Goal: Task Accomplishment & Management: Use online tool/utility

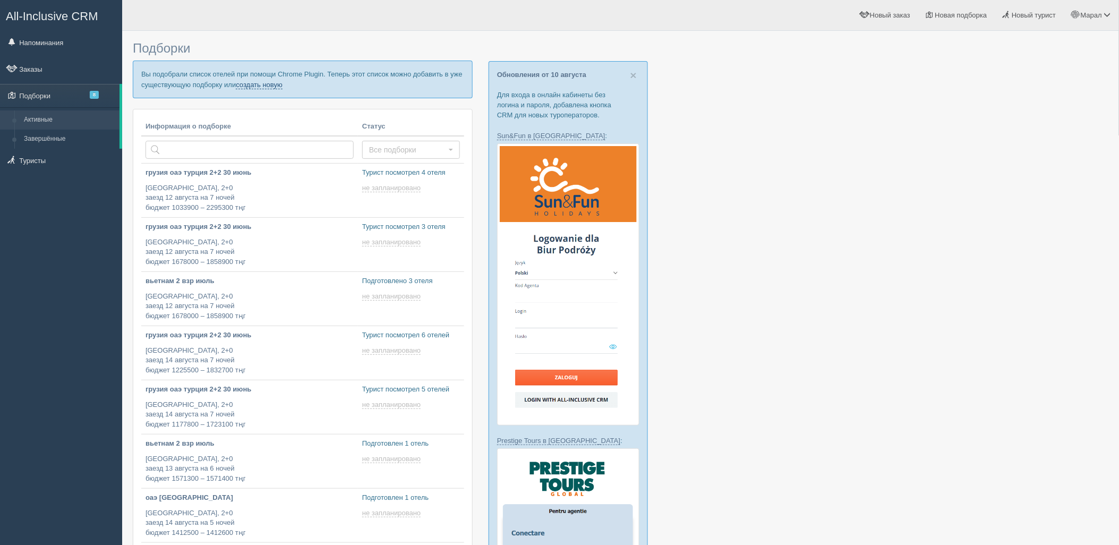
click at [258, 83] on link "создать новую" at bounding box center [259, 85] width 47 height 8
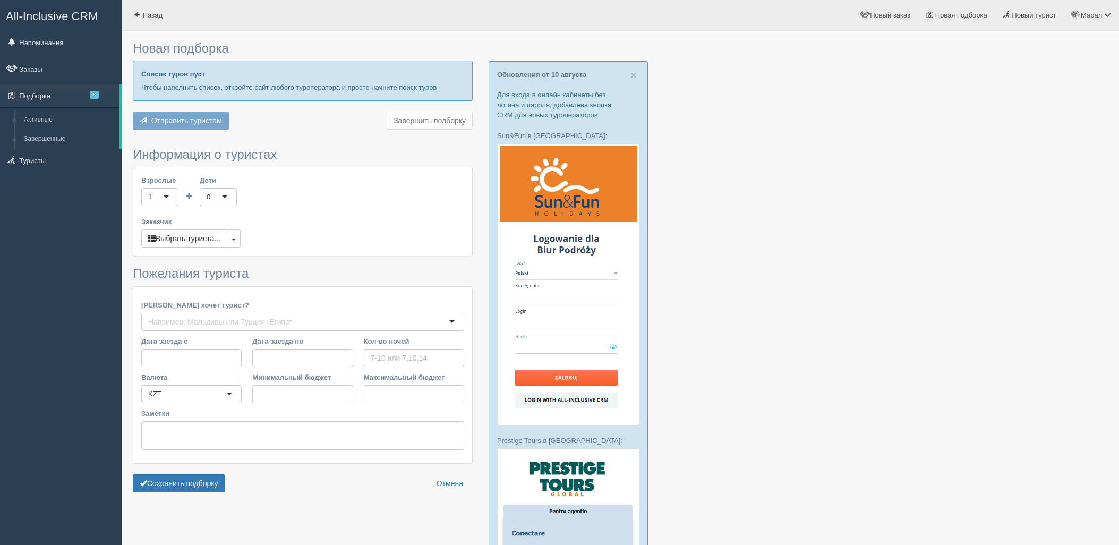
type input "6-7"
type input "845200"
type input "1135100"
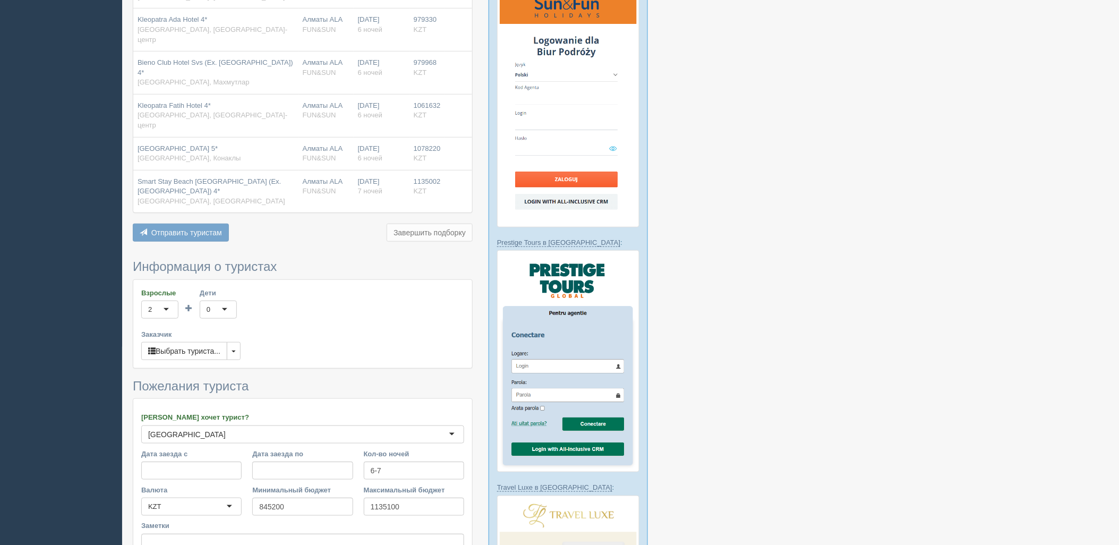
scroll to position [413, 0]
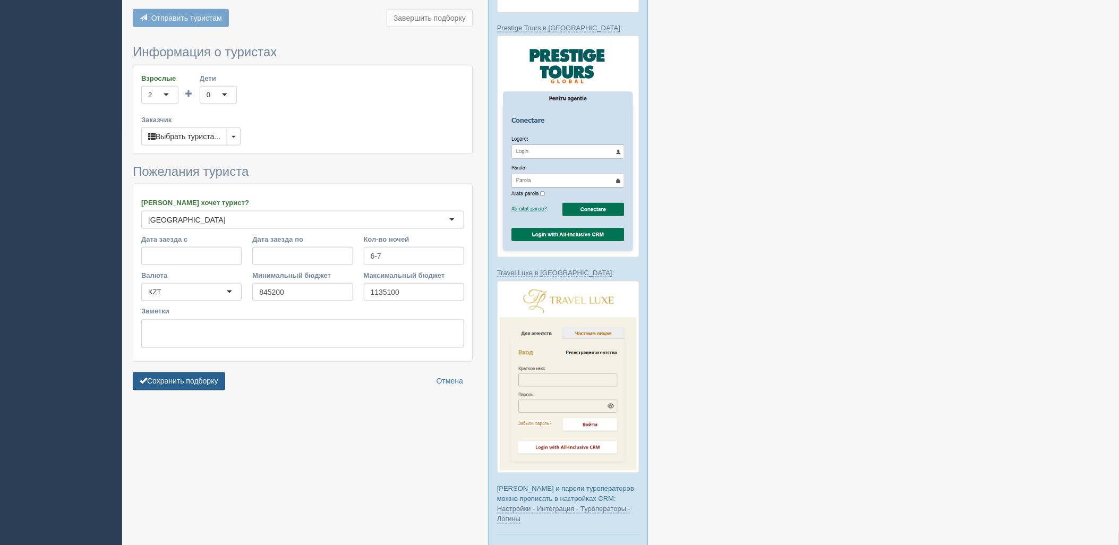
click at [198, 372] on button "Сохранить подборку" at bounding box center [179, 381] width 92 height 18
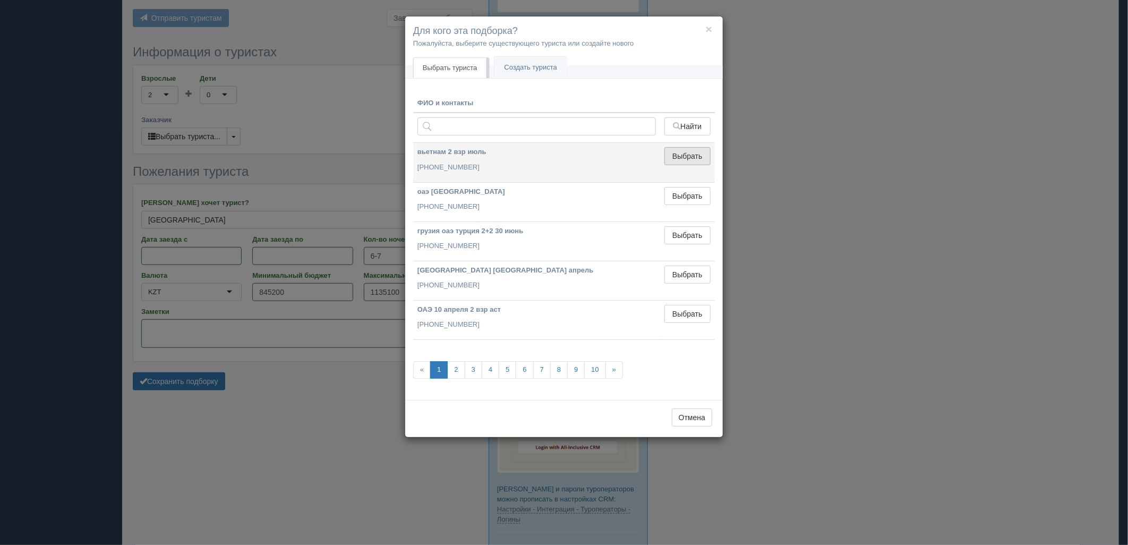
click at [693, 163] on button "Выбрать" at bounding box center [687, 156] width 46 height 18
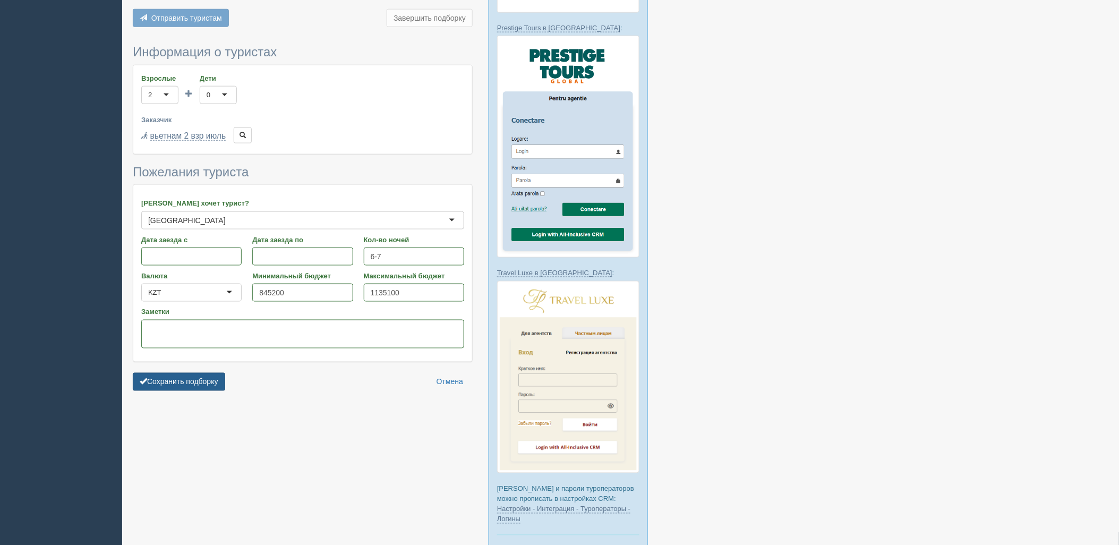
click at [198, 373] on button "Сохранить подборку" at bounding box center [179, 382] width 92 height 18
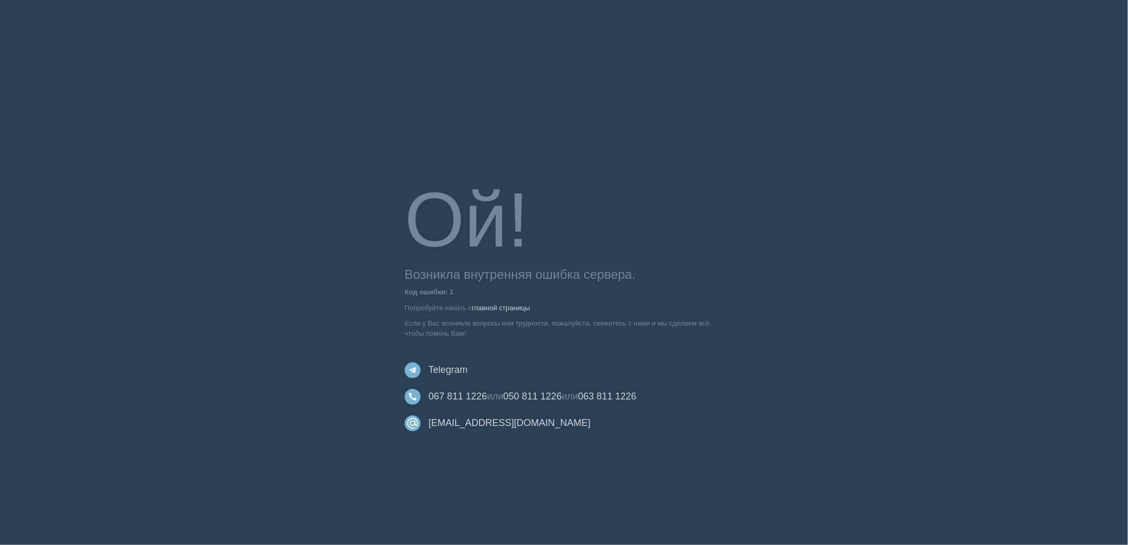
click at [964, 323] on body "Ой! Возникла внутренняя ошибка сервера. Код ошибки: 1 Попробуйте начать с главн…" at bounding box center [564, 272] width 1128 height 545
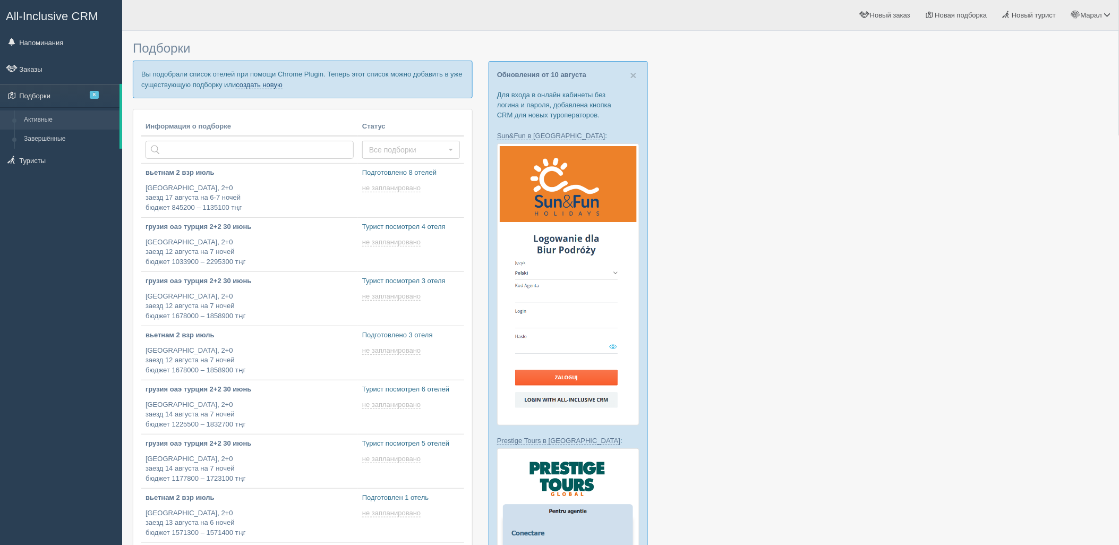
click at [274, 88] on p "Вы подобрали список отелей при помощи Chrome Plugin. Теперь этот список можно д…" at bounding box center [303, 79] width 340 height 37
drag, startPoint x: 275, startPoint y: 83, endPoint x: 275, endPoint y: 89, distance: 6.4
click at [275, 83] on link "создать новую" at bounding box center [259, 85] width 47 height 8
type input "2025-08-11 17:15"
type input "2025-08-11 17:05"
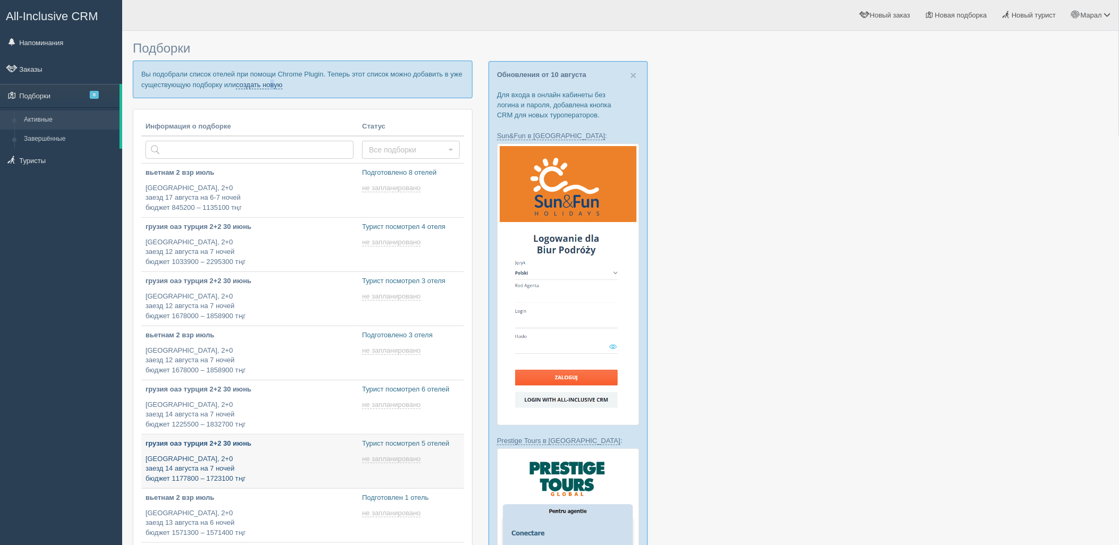
type input "2025-08-11 16:55"
type input "2025-08-11 16:25"
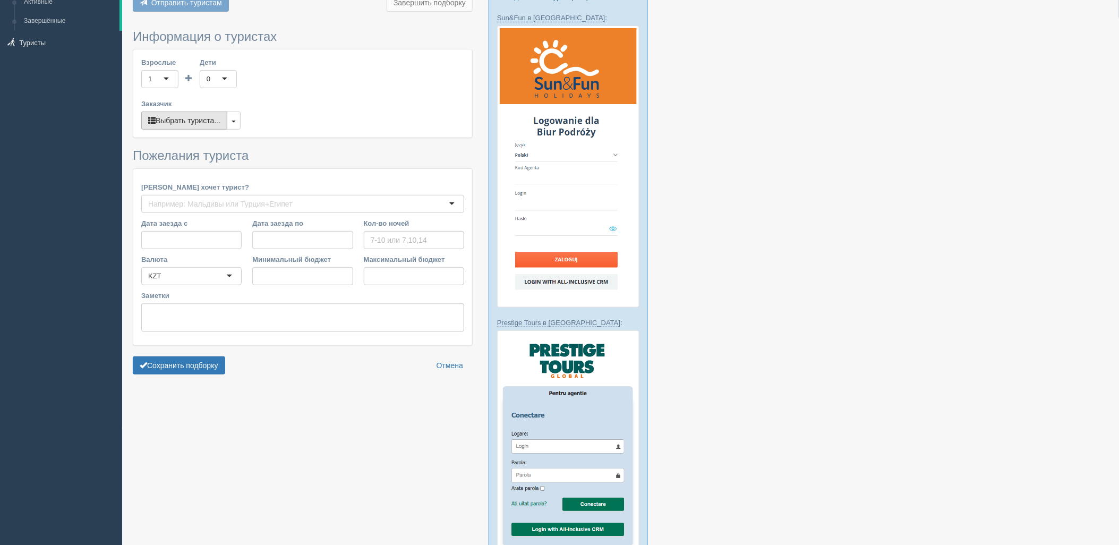
type input "6-7"
type input "845200"
type input "1135100"
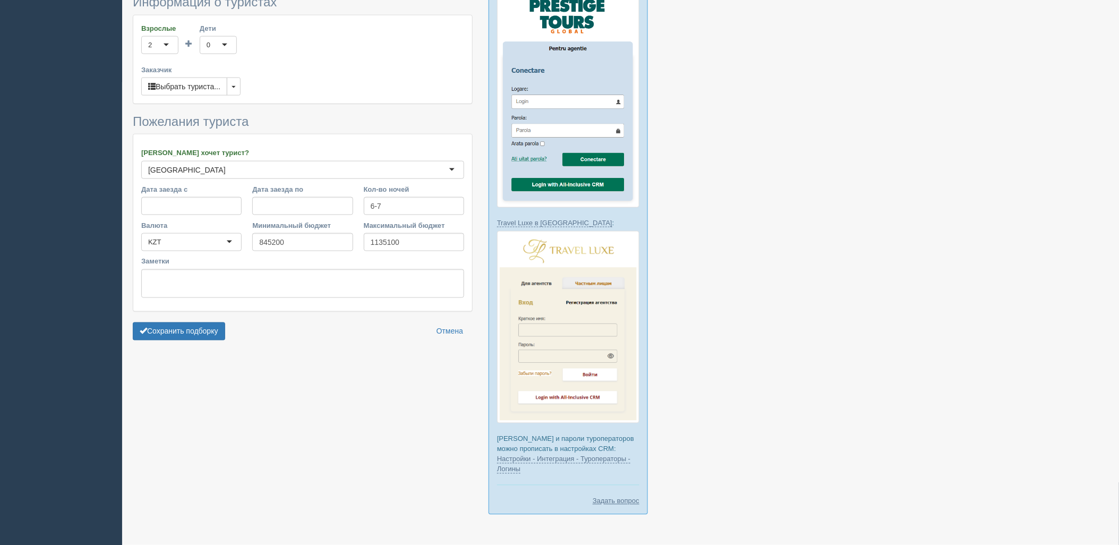
scroll to position [472, 0]
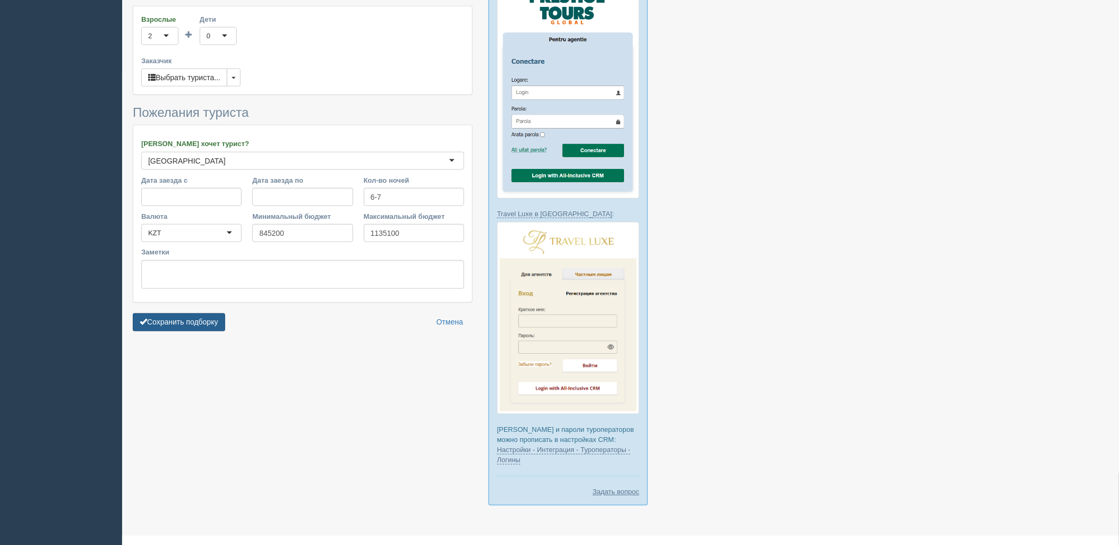
click at [198, 313] on button "Сохранить подборку" at bounding box center [179, 322] width 92 height 18
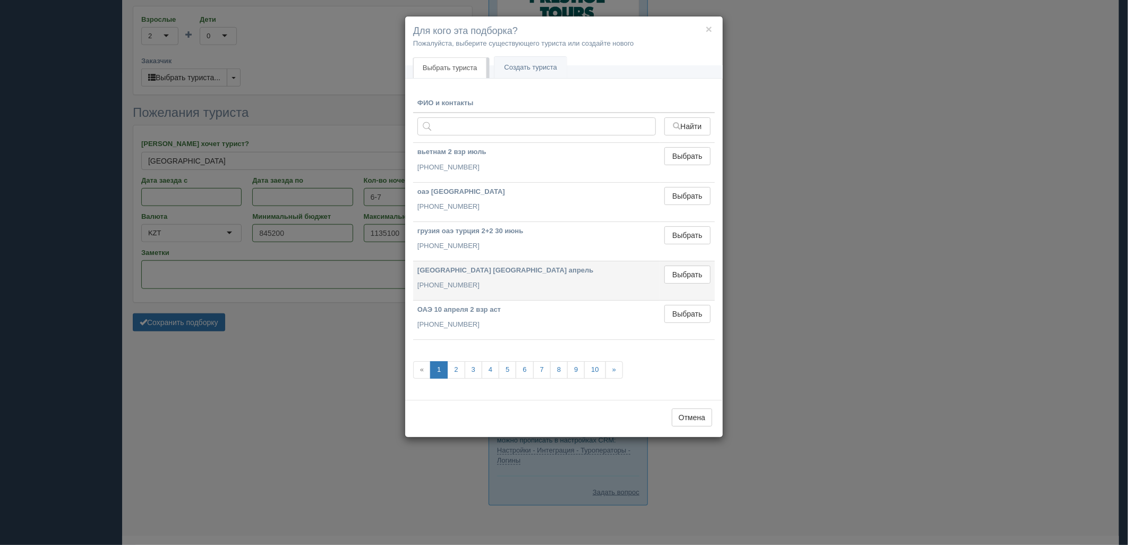
click at [693, 263] on td "Выбрать Выбран" at bounding box center [687, 280] width 55 height 39
drag, startPoint x: 682, startPoint y: 272, endPoint x: 312, endPoint y: 298, distance: 371.1
click at [681, 272] on button "Выбрать" at bounding box center [687, 275] width 46 height 18
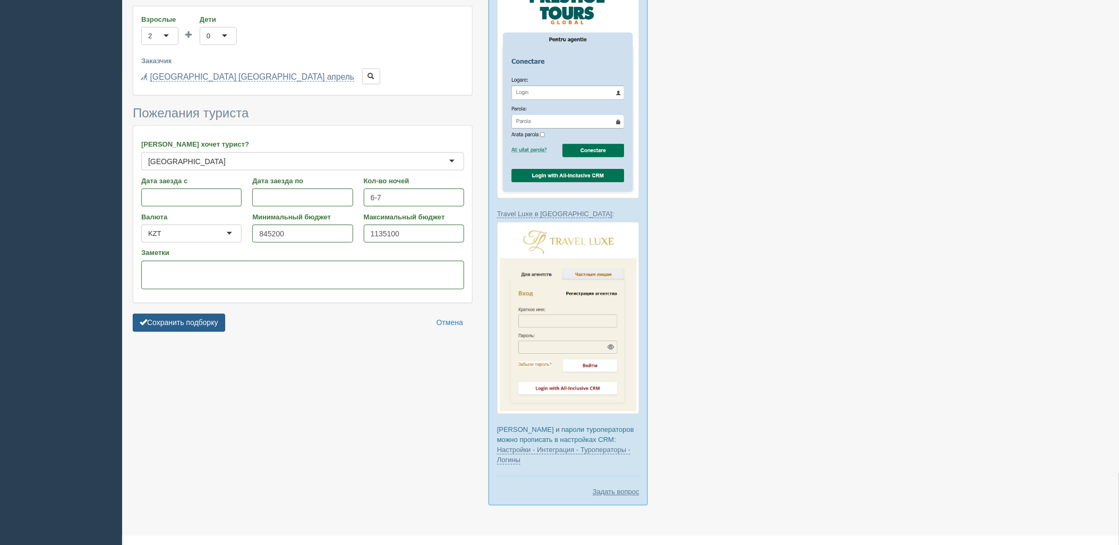
click at [215, 314] on button "Сохранить подборку" at bounding box center [179, 323] width 92 height 18
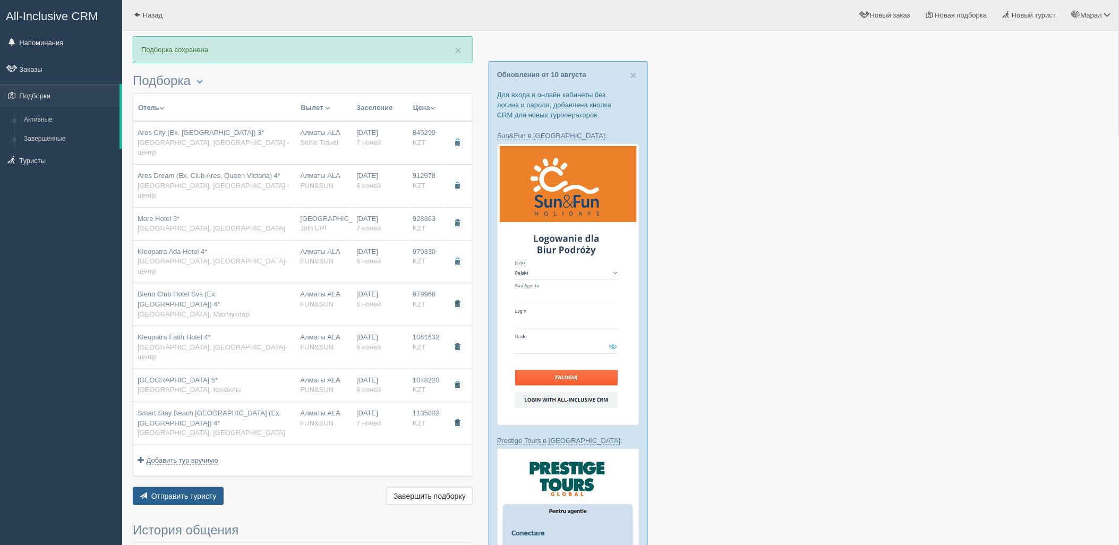
click at [185, 492] on span "Отправить туристу" at bounding box center [183, 496] width 65 height 8
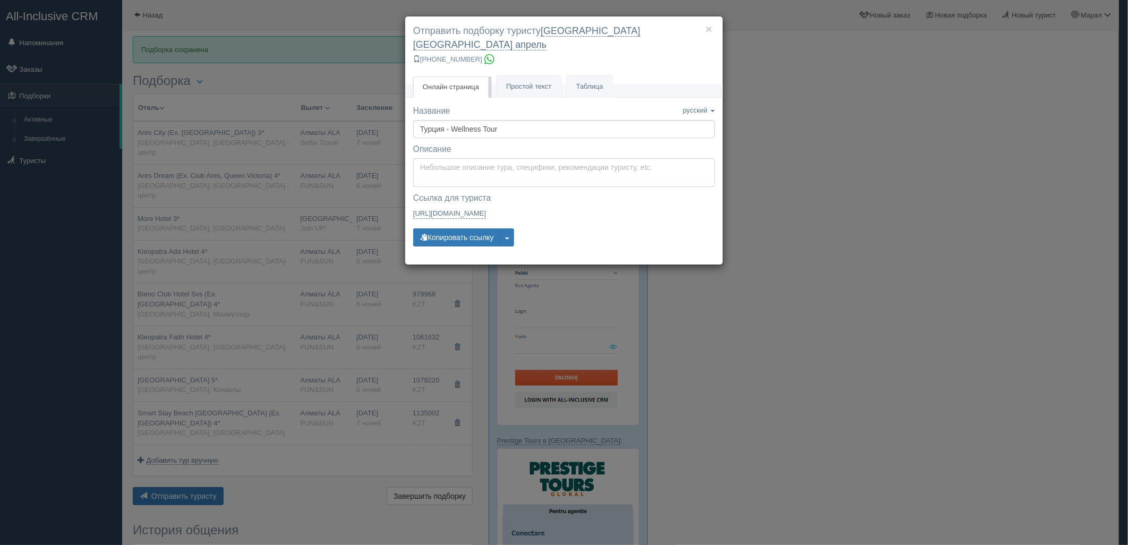
type textarea "Здравствуйте! Ниже представлены варианты туров для Вас. Для просмотра описания …"
drag, startPoint x: 447, startPoint y: 160, endPoint x: 455, endPoint y: 183, distance: 24.5
click at [447, 159] on textarea "Здравствуйте! Ниже представлены варианты туров для Вас. Для просмотра описания …" at bounding box center [564, 172] width 302 height 29
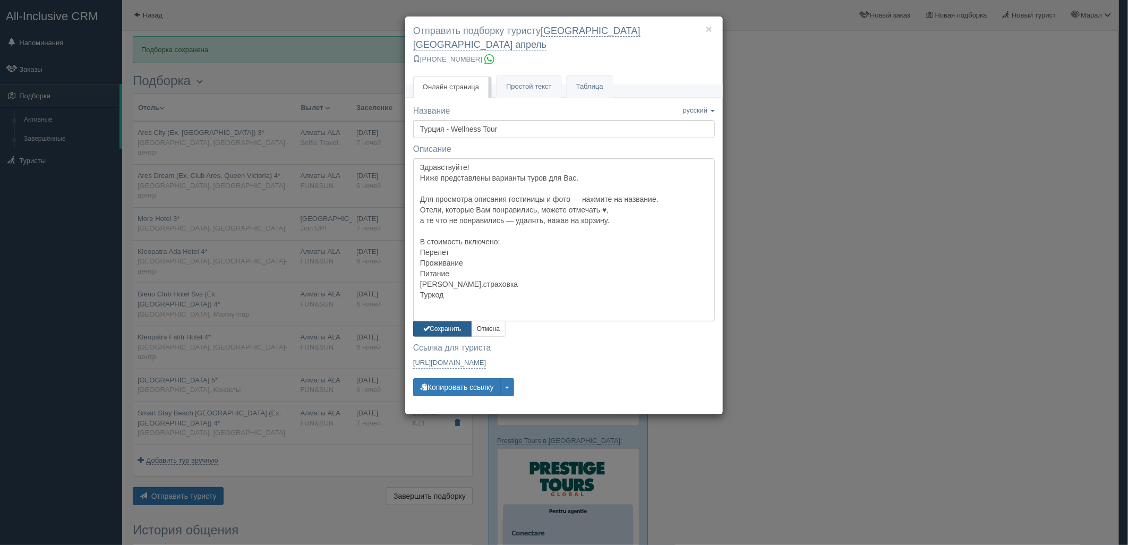
click at [444, 321] on button "Сохранить" at bounding box center [442, 328] width 58 height 15
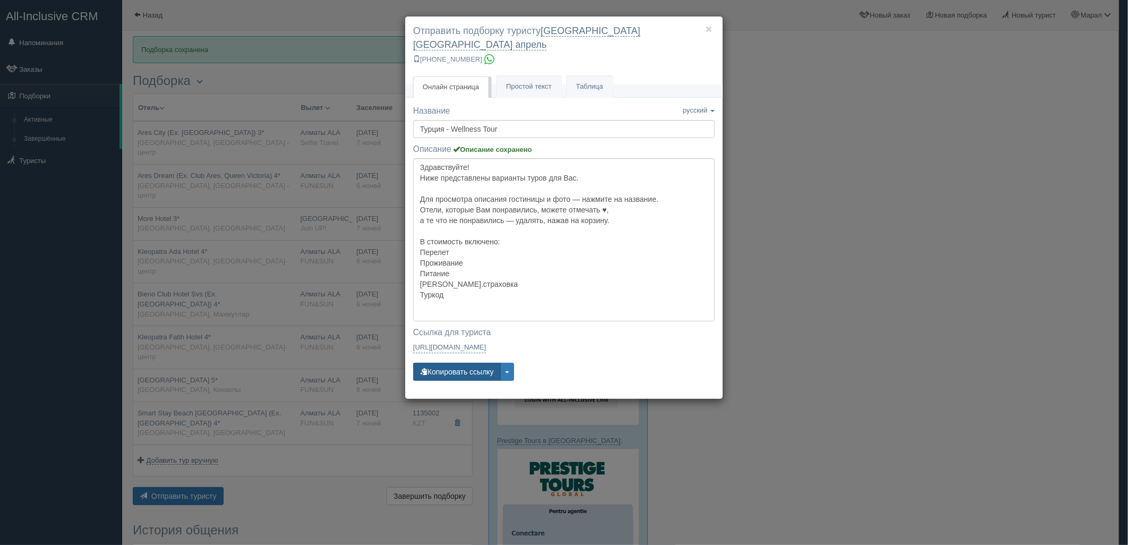
click at [462, 363] on button "Копировать ссылку" at bounding box center [457, 372] width 88 height 18
click at [460, 363] on button "Копировать ссылку" at bounding box center [457, 372] width 88 height 18
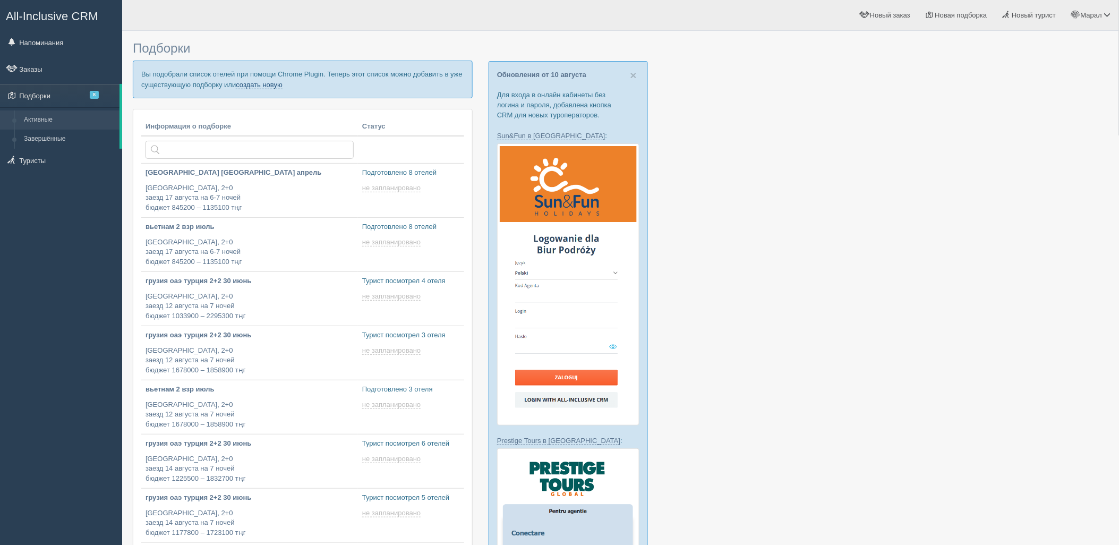
click at [251, 82] on link "создать новую" at bounding box center [259, 85] width 47 height 8
type input "[DATE] 18:35"
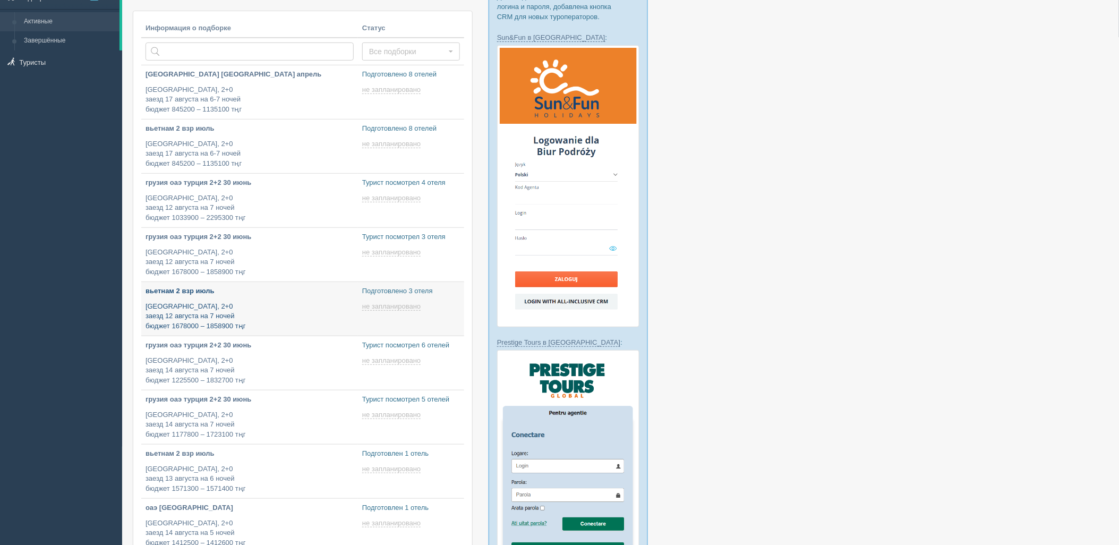
type input "[DATE] 17:05"
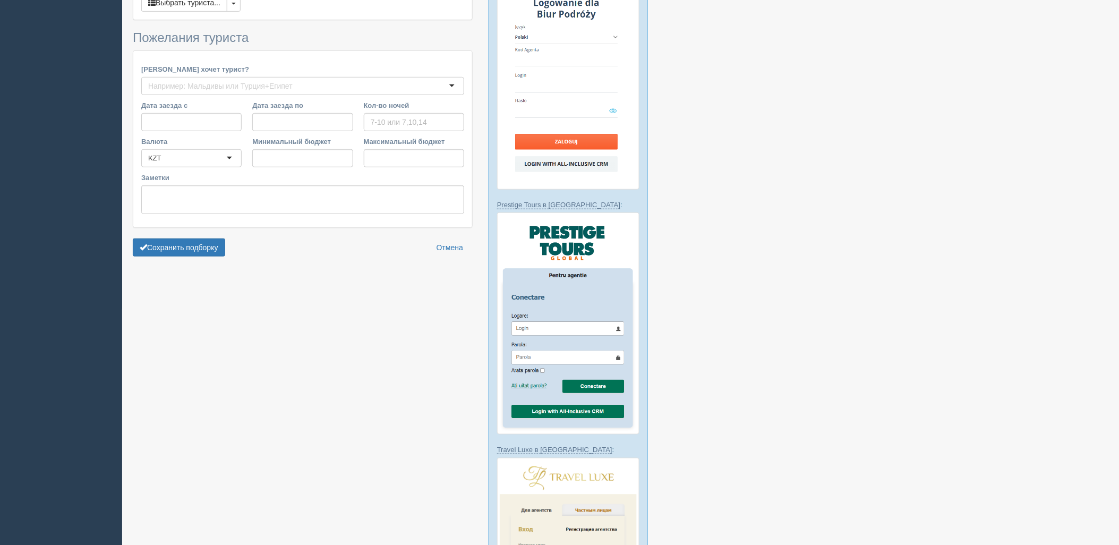
type input "5"
type input "750200"
type input "915200"
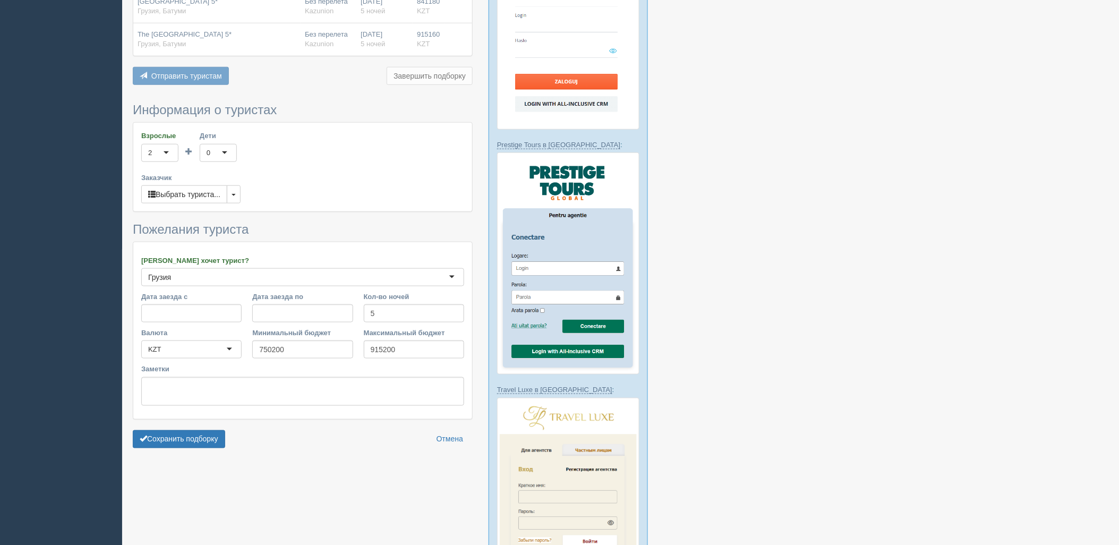
scroll to position [354, 0]
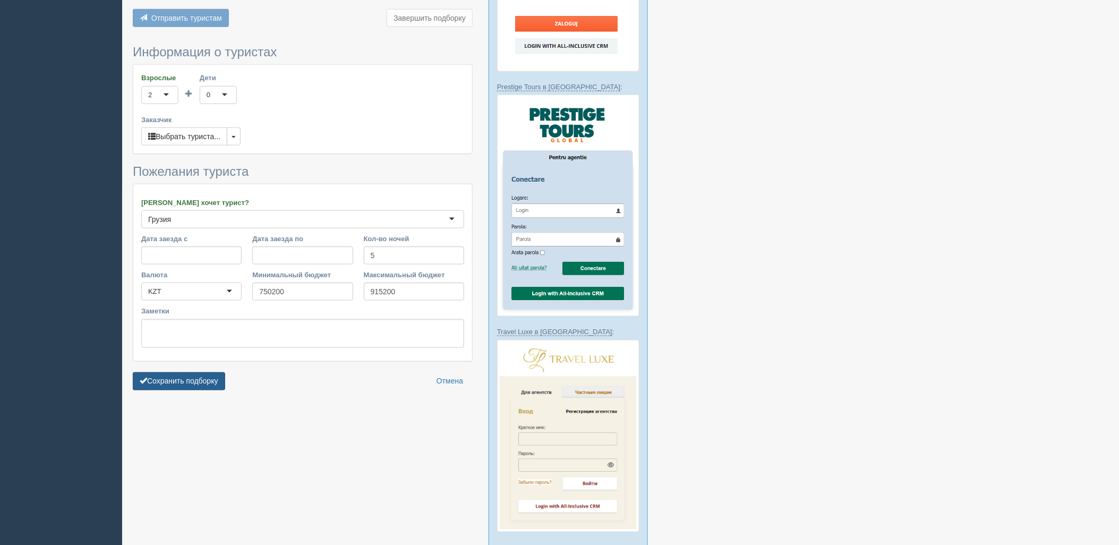
click at [202, 383] on button "Сохранить подборку" at bounding box center [179, 381] width 92 height 18
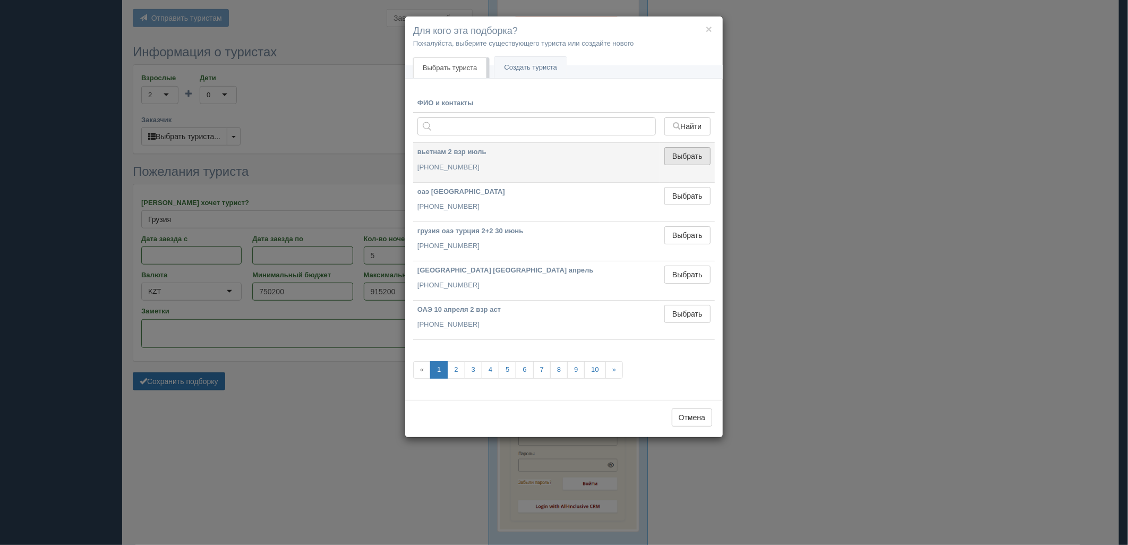
click at [689, 165] on td "Выбрать Выбран" at bounding box center [687, 162] width 55 height 39
click at [684, 161] on button "Выбрать" at bounding box center [687, 156] width 46 height 18
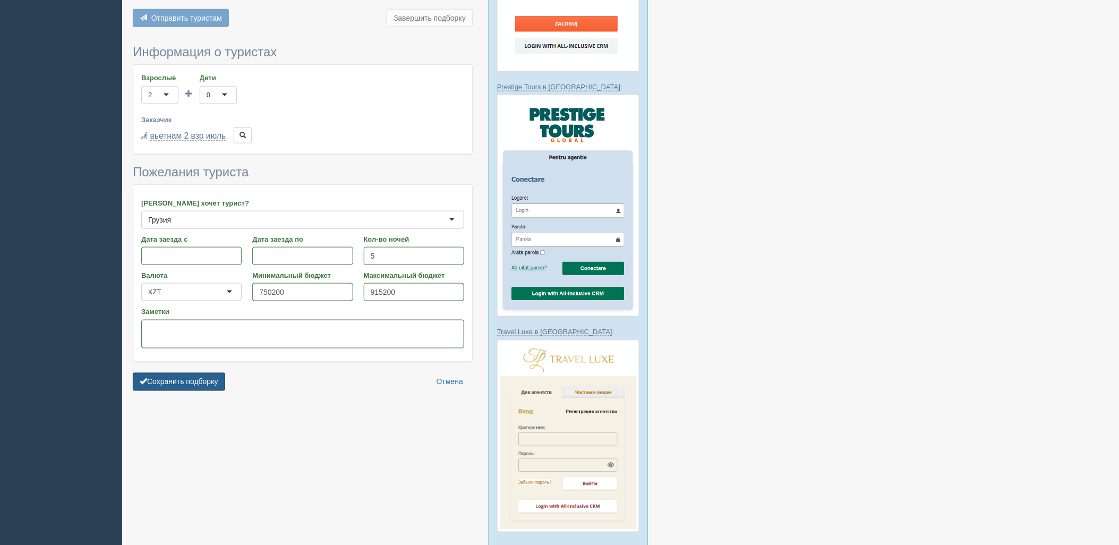
drag, startPoint x: 202, startPoint y: 382, endPoint x: 238, endPoint y: 393, distance: 37.1
click at [202, 383] on button "Сохранить подборку" at bounding box center [179, 382] width 92 height 18
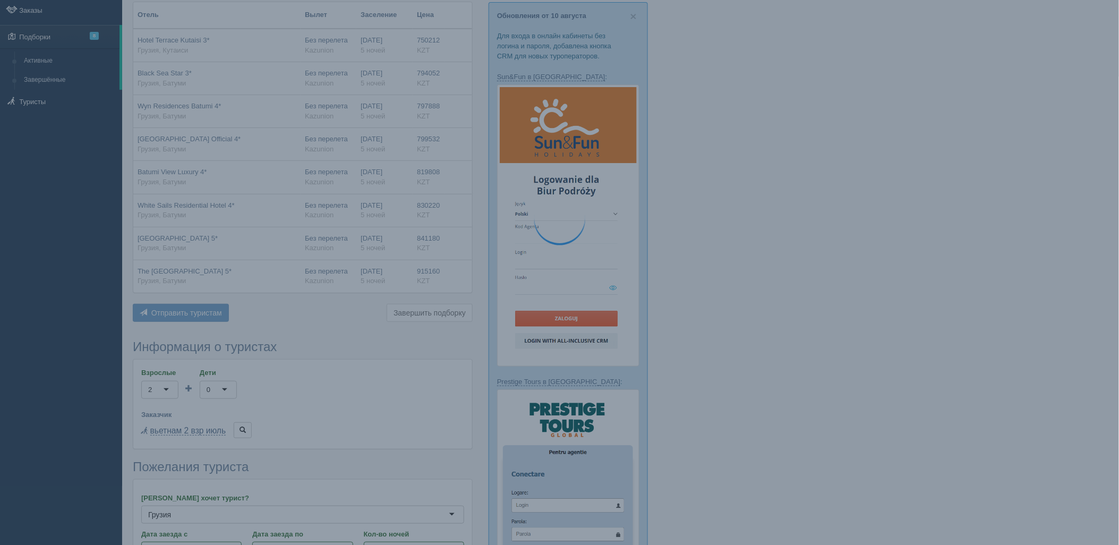
scroll to position [0, 0]
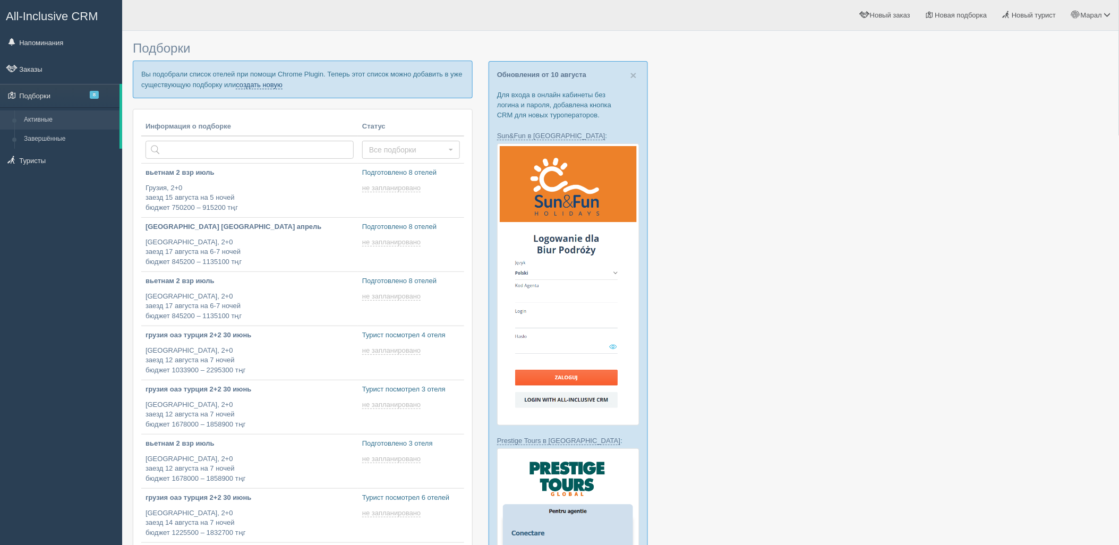
click at [260, 84] on link "создать новую" at bounding box center [259, 85] width 47 height 8
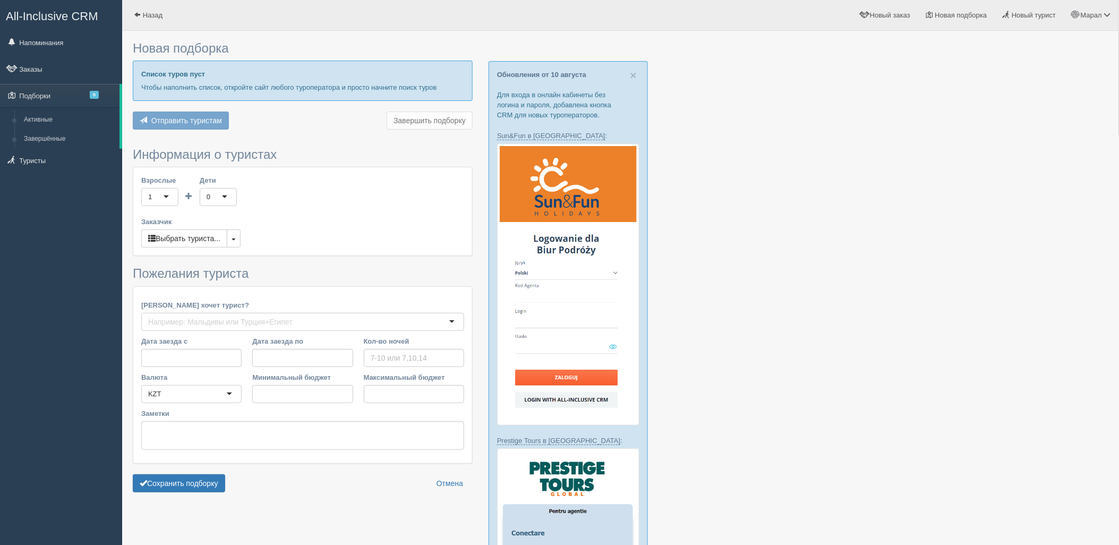
type input "5"
type input "750200"
type input "915200"
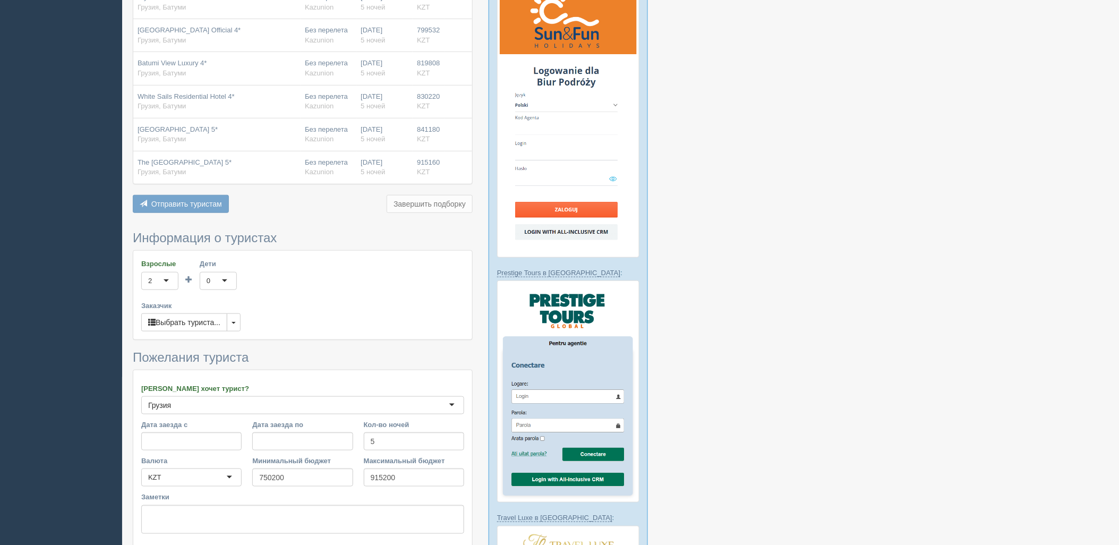
scroll to position [354, 0]
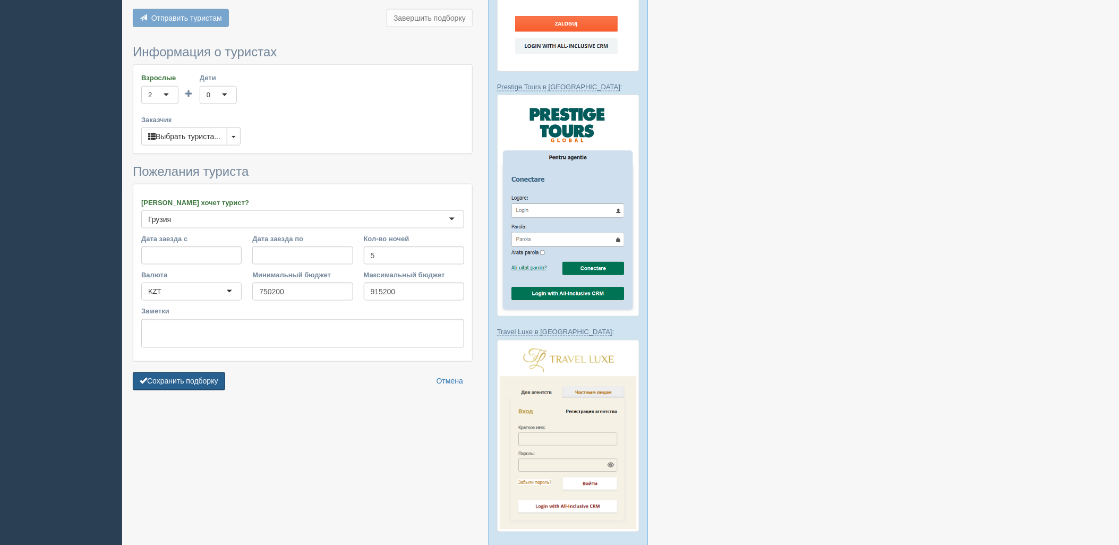
drag, startPoint x: 187, startPoint y: 390, endPoint x: 318, endPoint y: 356, distance: 135.0
click at [187, 390] on button "Сохранить подборку" at bounding box center [179, 381] width 92 height 18
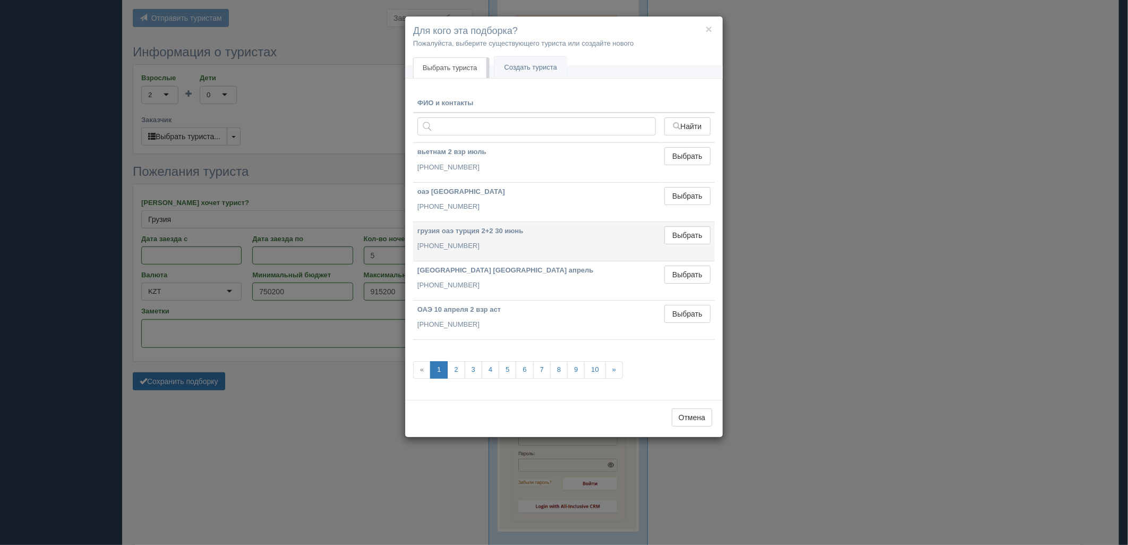
click at [687, 254] on td "Выбрать Выбран" at bounding box center [687, 240] width 55 height 39
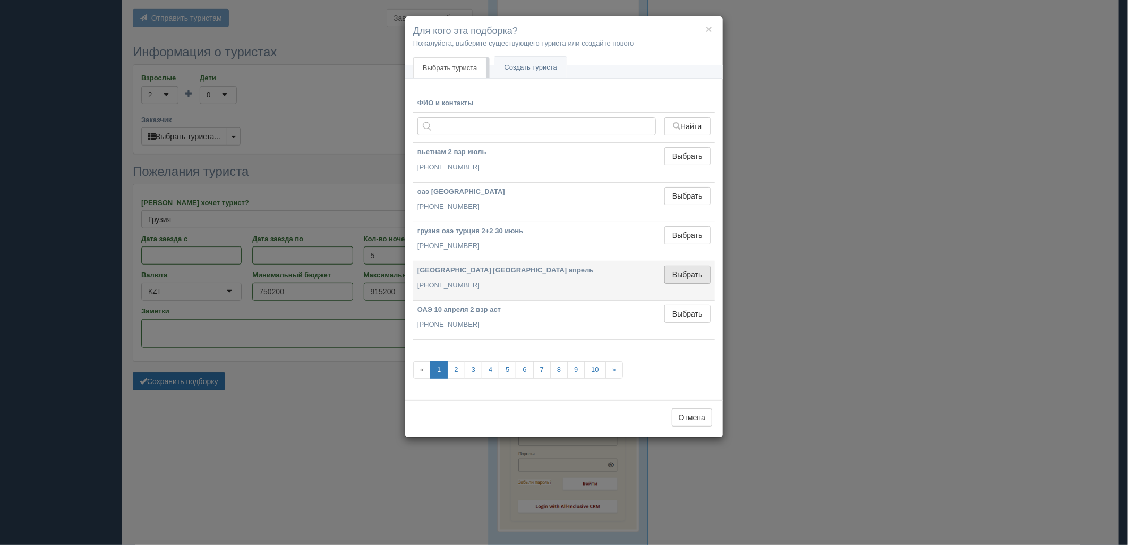
click at [688, 271] on button "Выбрать" at bounding box center [687, 275] width 46 height 18
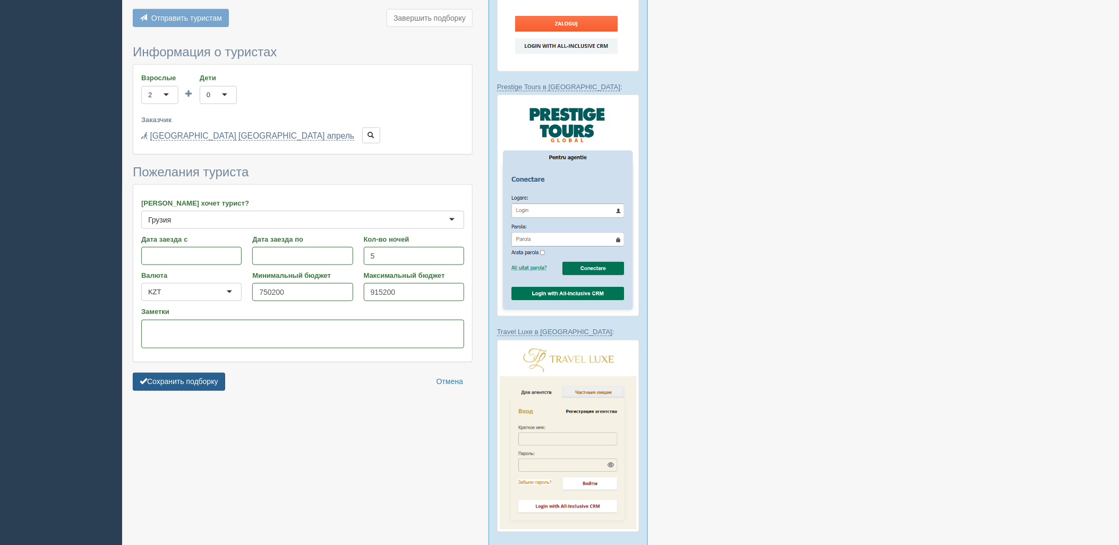
drag, startPoint x: 168, startPoint y: 386, endPoint x: 174, endPoint y: 380, distance: 8.3
click at [169, 386] on button "Сохранить подборку" at bounding box center [179, 382] width 92 height 18
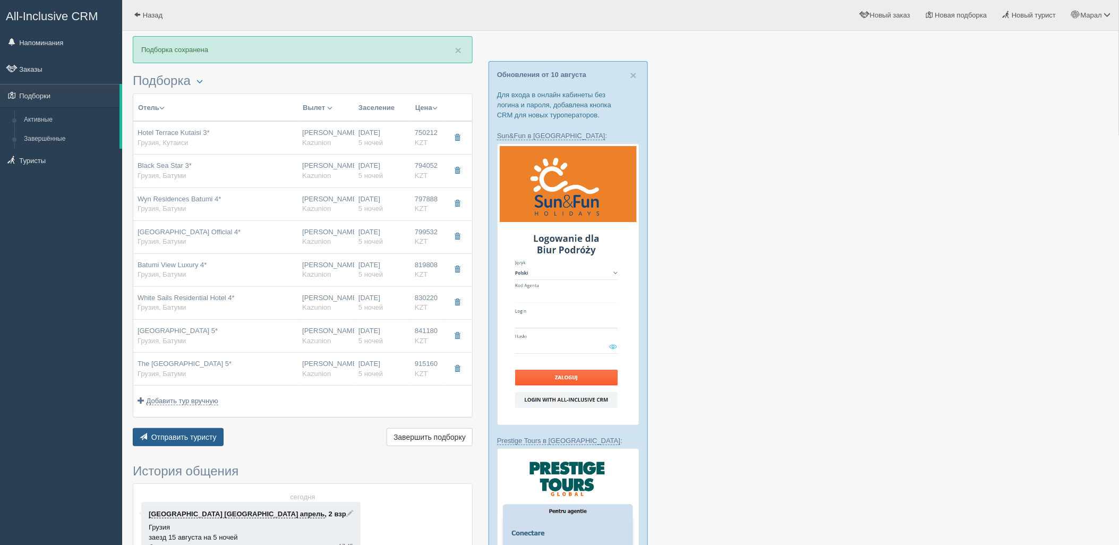
click at [177, 443] on button "Отправить туристу Отправить" at bounding box center [178, 437] width 91 height 18
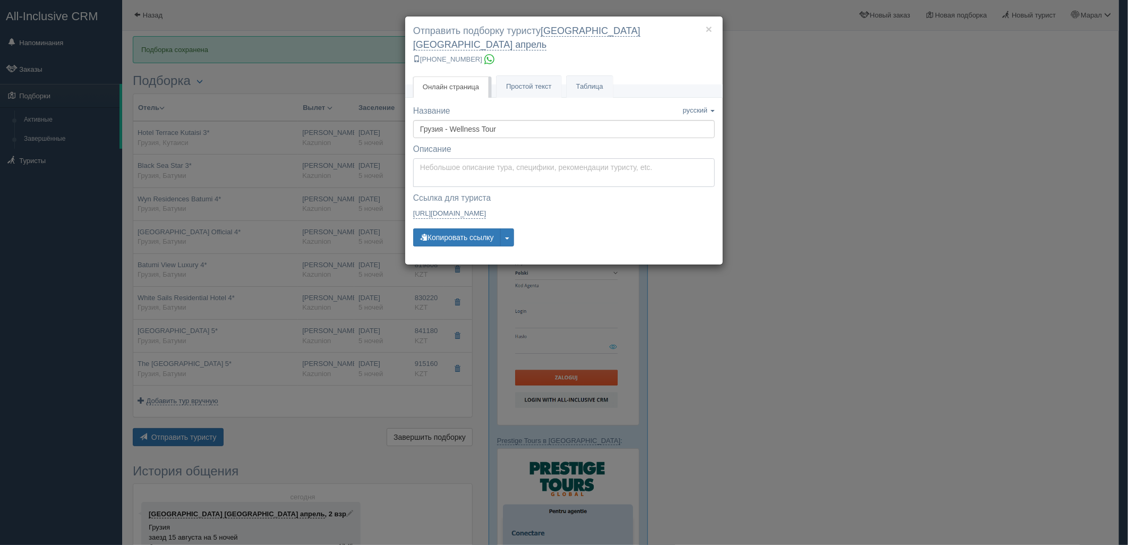
type textarea "Здравствуйте! Ниже представлены варианты туров для Вас. Для просмотра описания …"
click at [472, 160] on textarea "Здравствуйте! Ниже представлены варианты туров для Вас. Для просмотра описания …" at bounding box center [564, 172] width 302 height 29
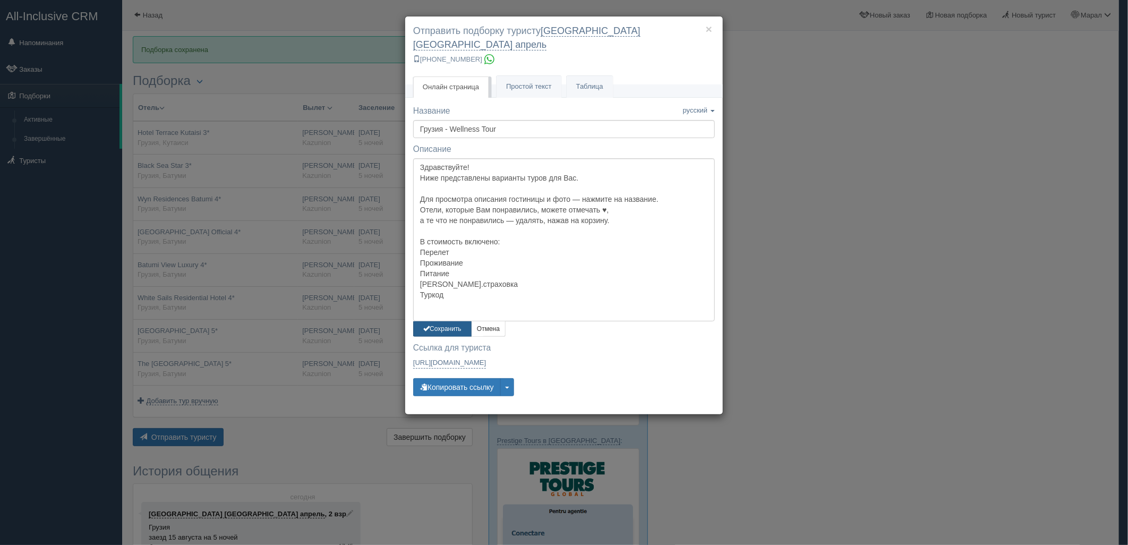
drag, startPoint x: 434, startPoint y: 314, endPoint x: 437, endPoint y: 321, distance: 7.7
click at [435, 321] on button "Сохранить" at bounding box center [442, 328] width 58 height 15
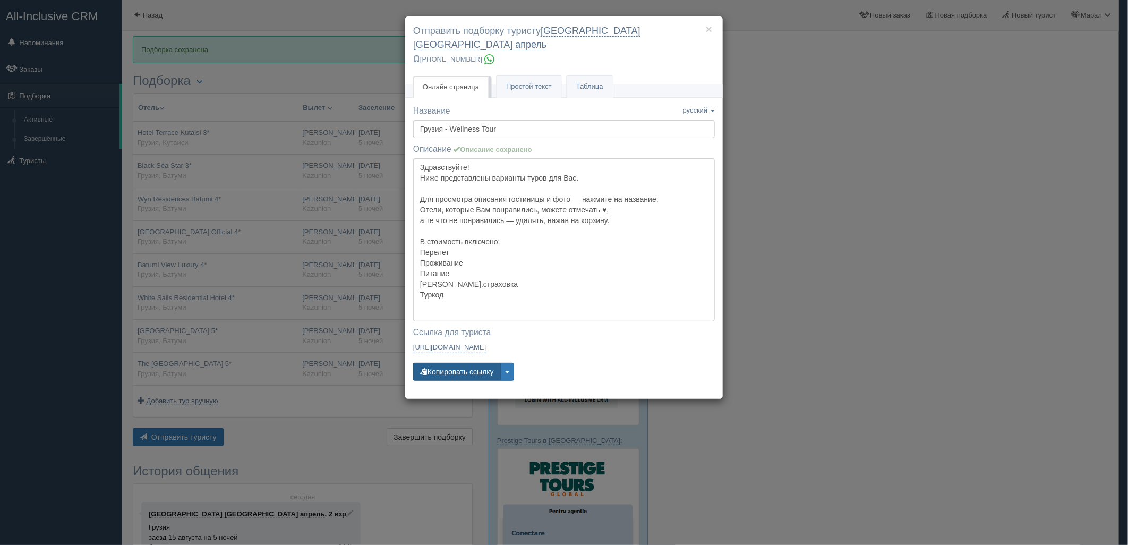
click at [450, 363] on button "Копировать ссылку" at bounding box center [457, 372] width 88 height 18
click at [452, 363] on button "Копировать ссылку" at bounding box center [457, 372] width 88 height 18
click at [949, 73] on div "× Отправить подборку туристу [GEOGRAPHIC_DATA] [GEOGRAPHIC_DATA] апрель [PHONE_…" at bounding box center [564, 272] width 1128 height 545
